Goal: Navigation & Orientation: Find specific page/section

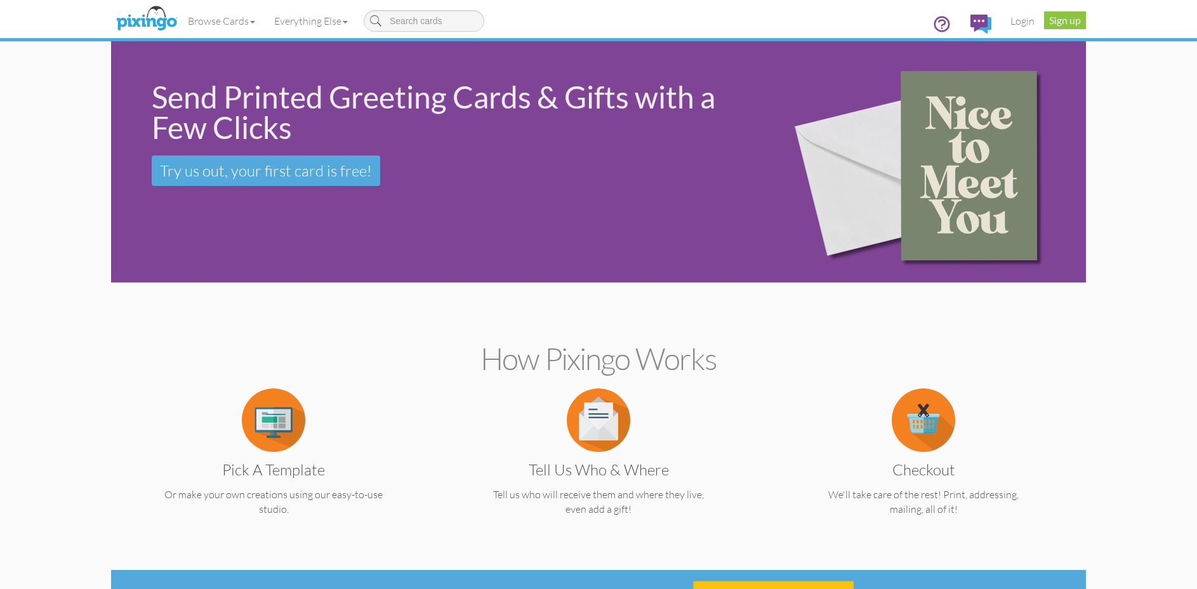
click at [1025, 23] on link "Login" at bounding box center [1022, 21] width 43 height 32
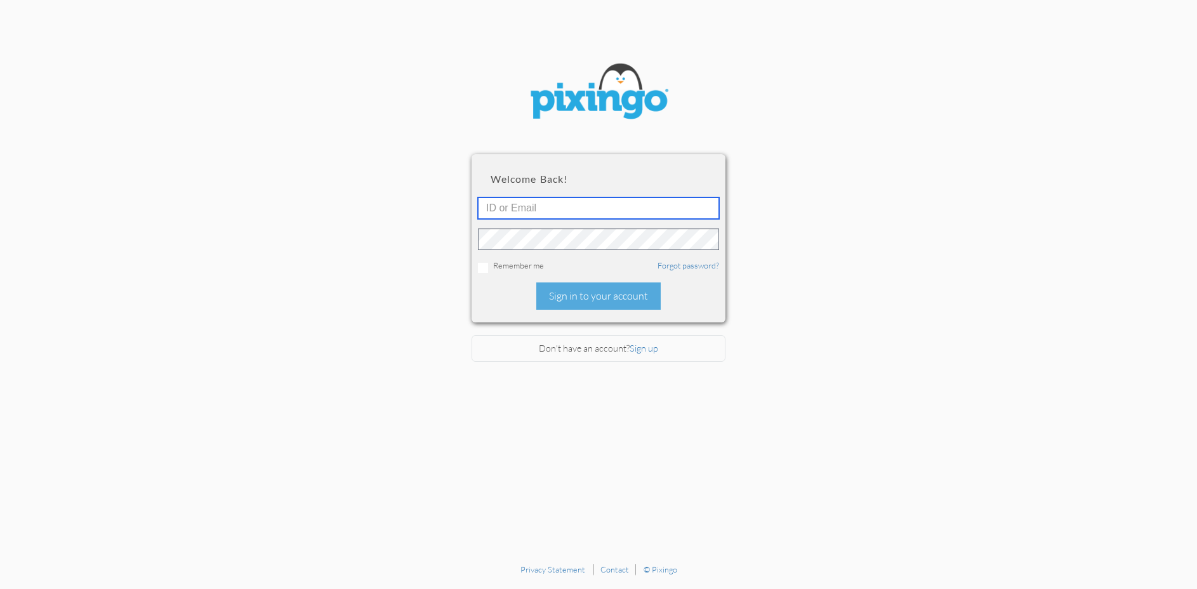
type input "[PERSON_NAME][EMAIL_ADDRESS][DOMAIN_NAME]"
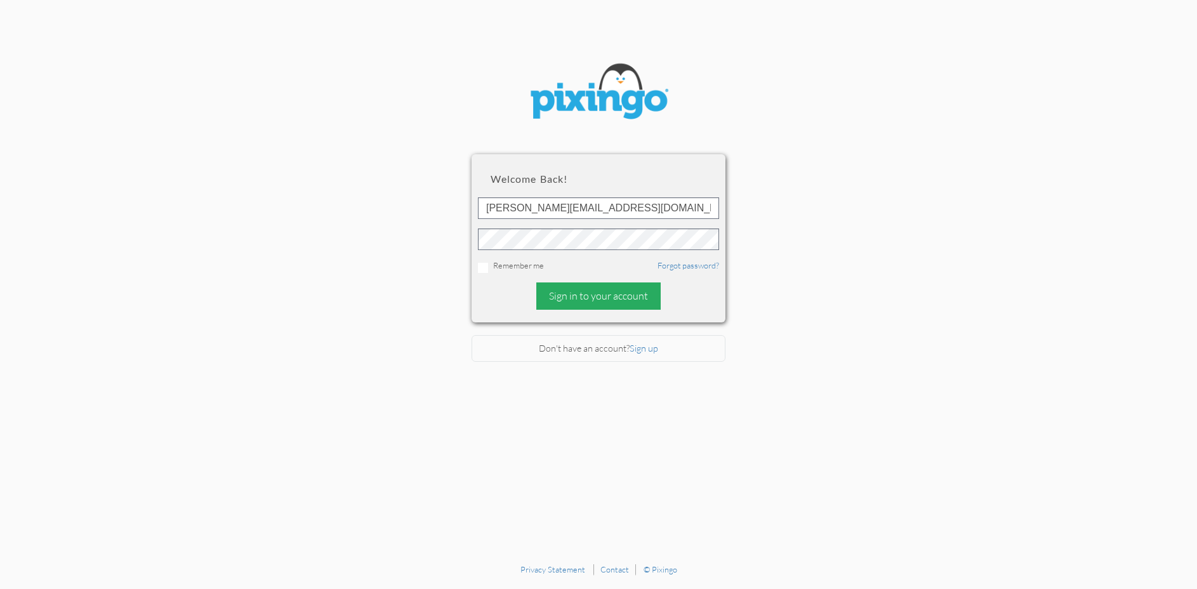
click at [627, 280] on div "Welcome back! [EMAIL_ADDRESS][DOMAIN_NAME] Remember me Forgot password? Sign in…" at bounding box center [598, 238] width 254 height 168
click at [630, 287] on div "Sign in to your account" at bounding box center [598, 295] width 124 height 27
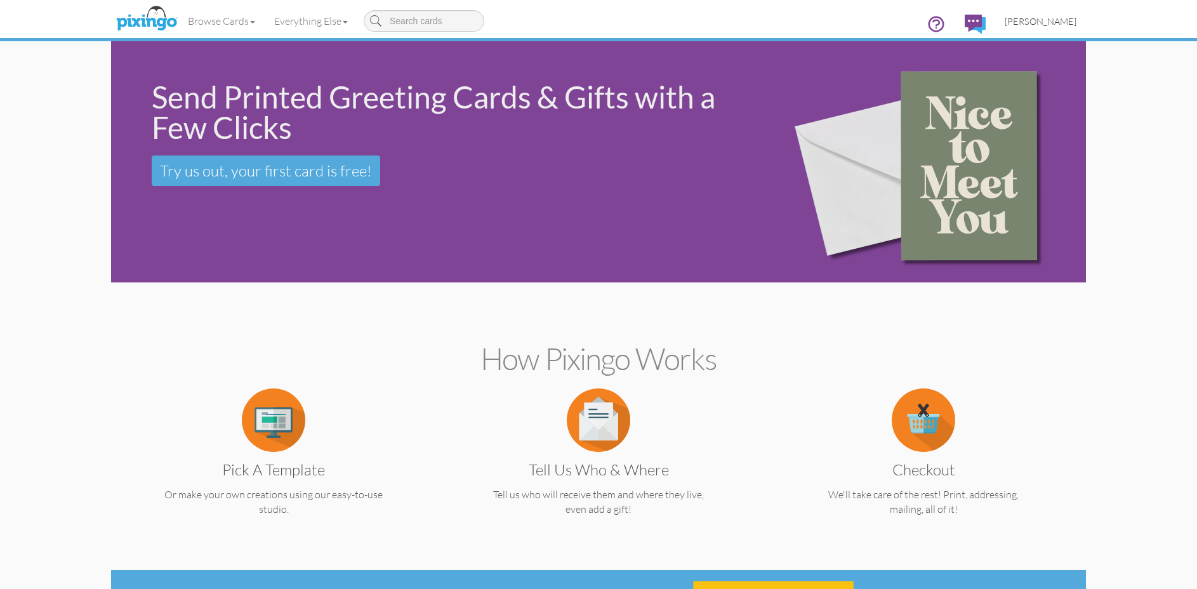
click at [1066, 23] on span "[PERSON_NAME]" at bounding box center [1041, 21] width 72 height 11
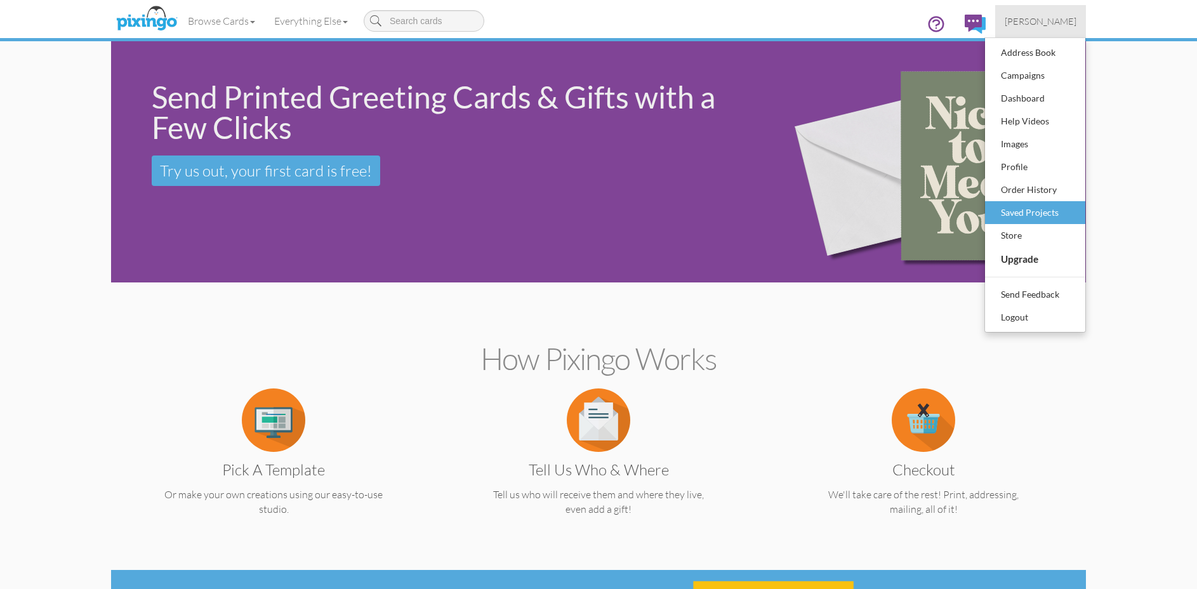
click at [1046, 213] on div "Saved Projects" at bounding box center [1035, 212] width 75 height 19
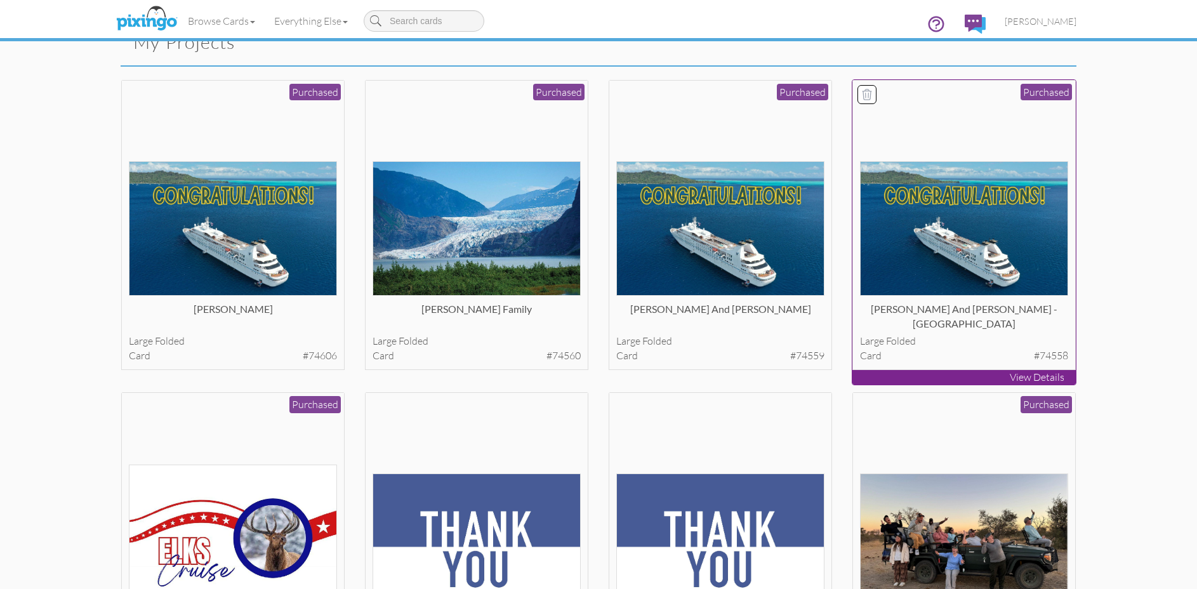
scroll to position [44, 0]
